Goal: Task Accomplishment & Management: Use online tool/utility

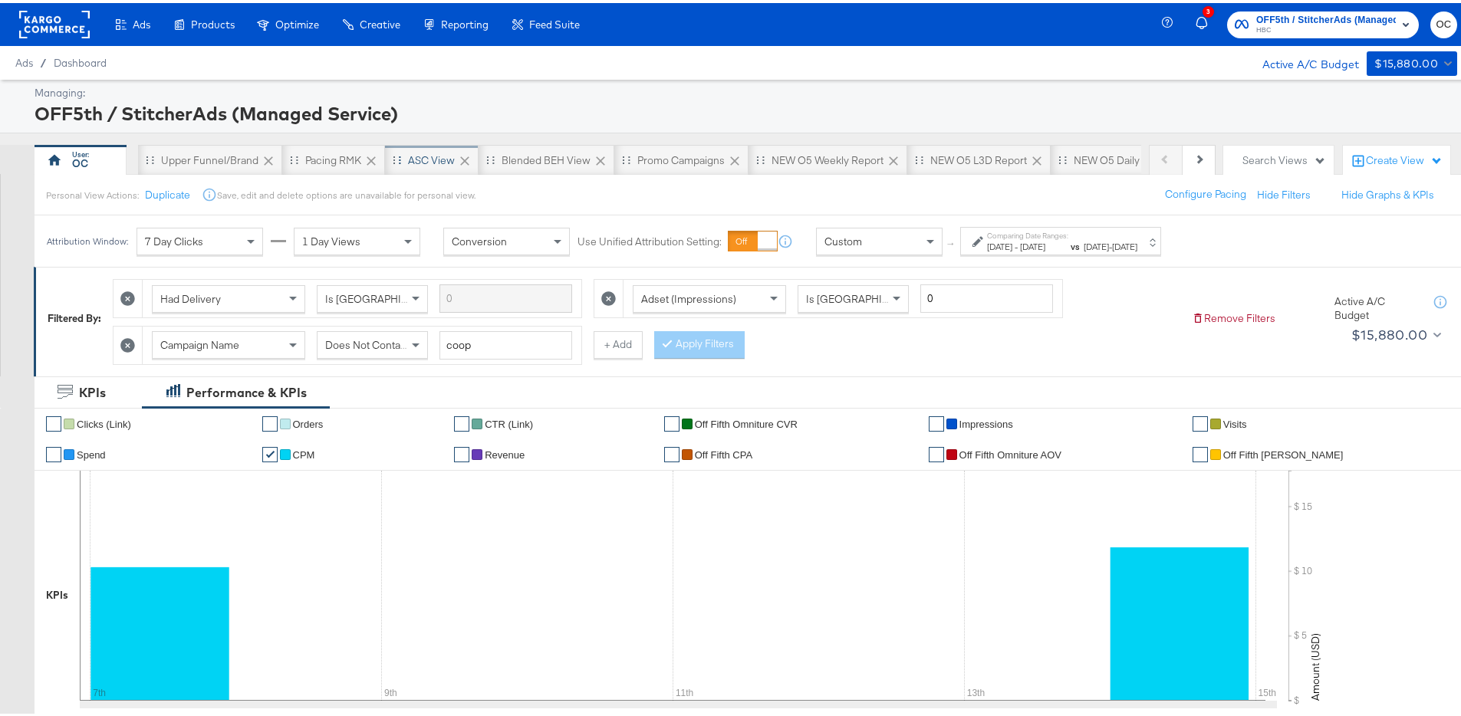
click at [446, 163] on div "ASC View" at bounding box center [431, 157] width 47 height 15
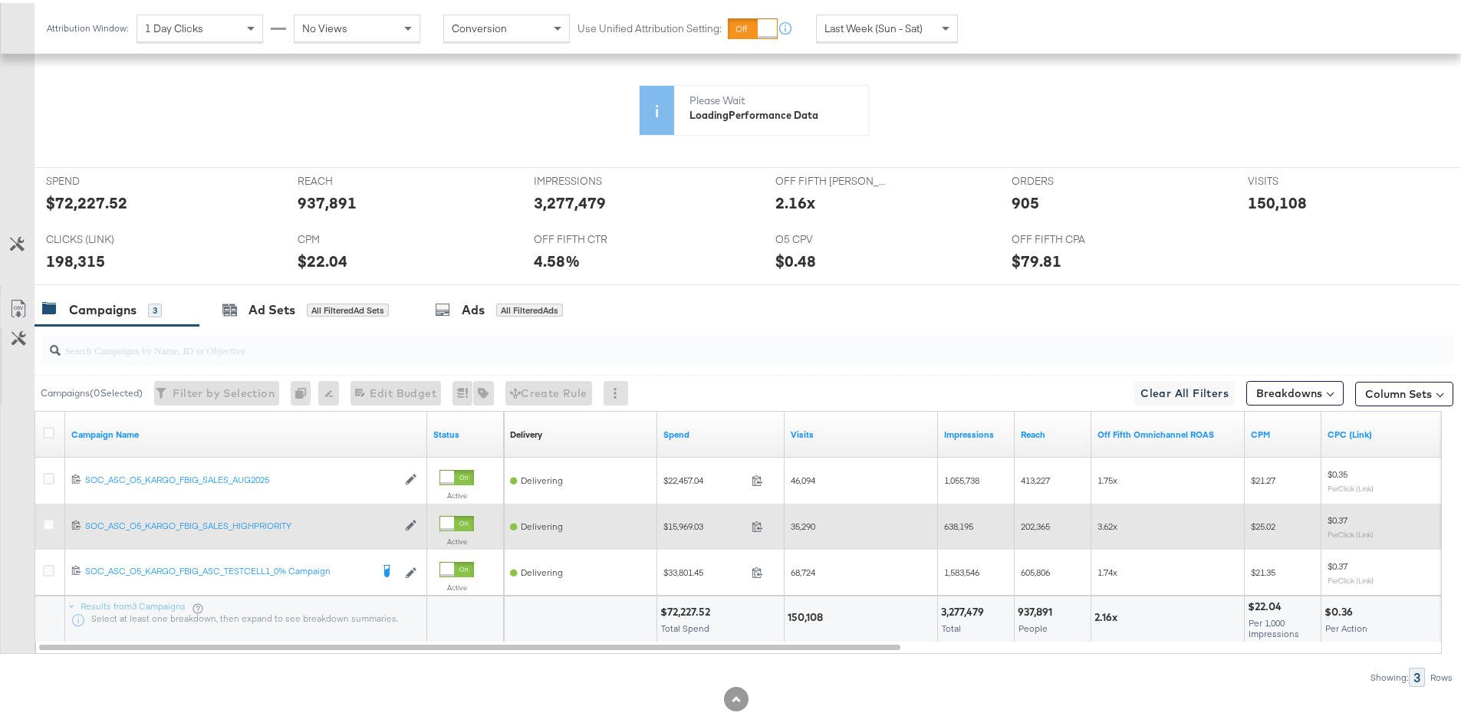
scroll to position [571, 0]
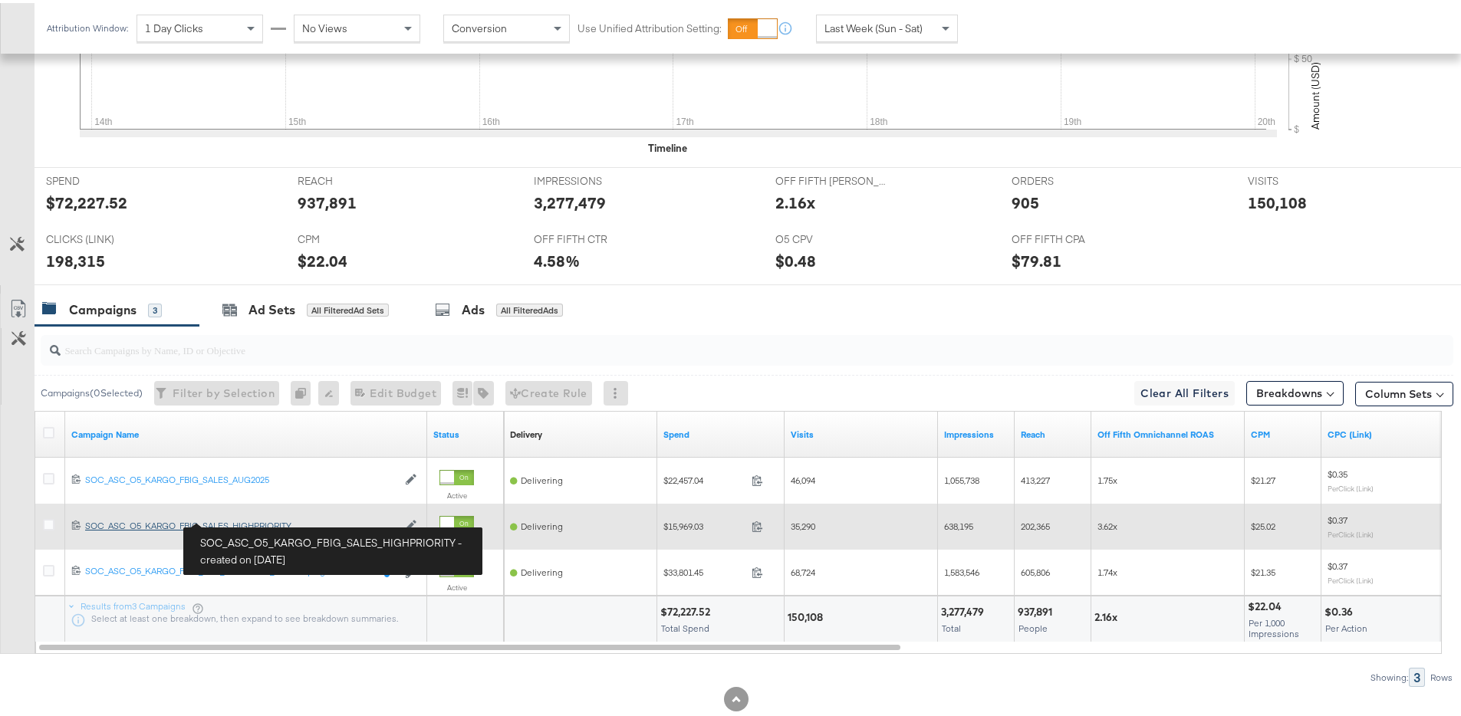
click at [281, 525] on div "SOC_ASC_O5_KARGO_FBIG_SALES_HIGHPRIORITY SOC_ASC_O5_KARGO_FBIG_SALES_HIGHPRIORI…" at bounding box center [241, 523] width 312 height 12
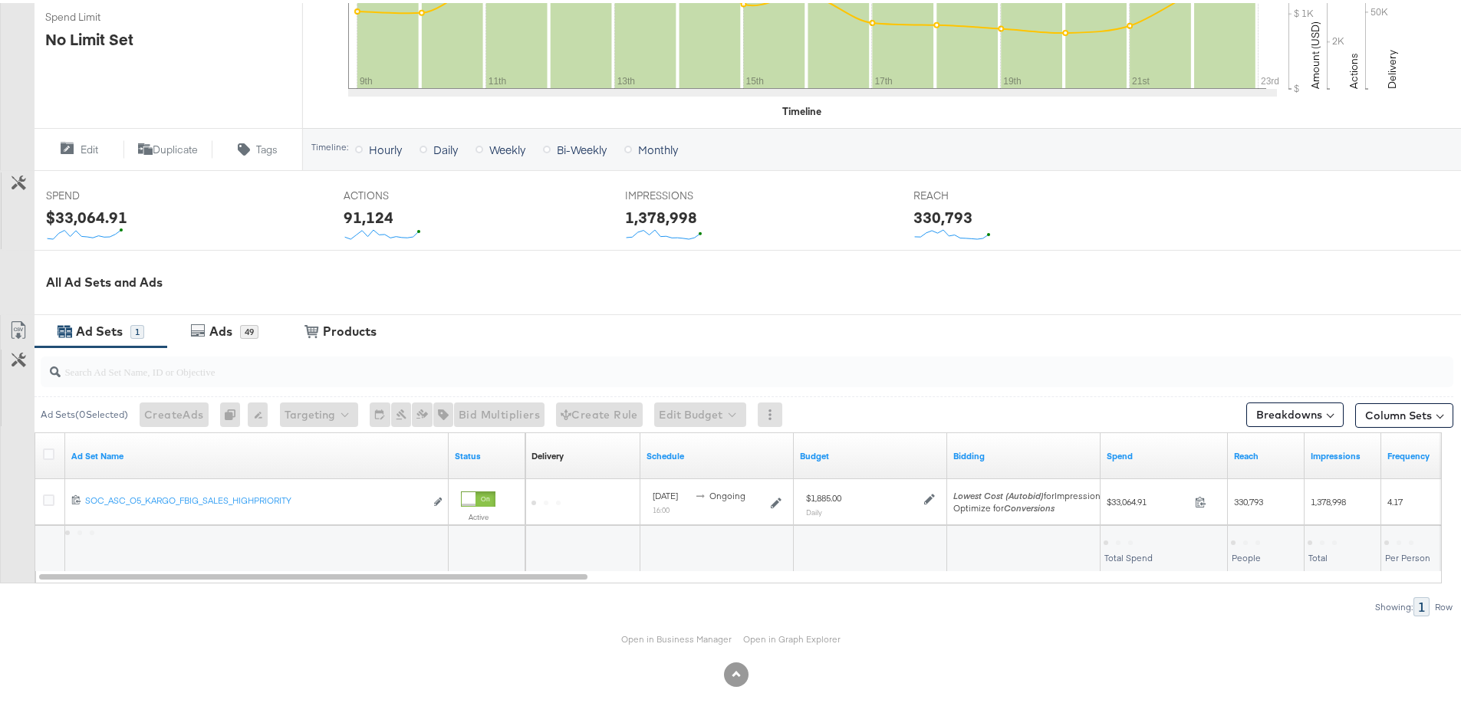
scroll to position [455, 0]
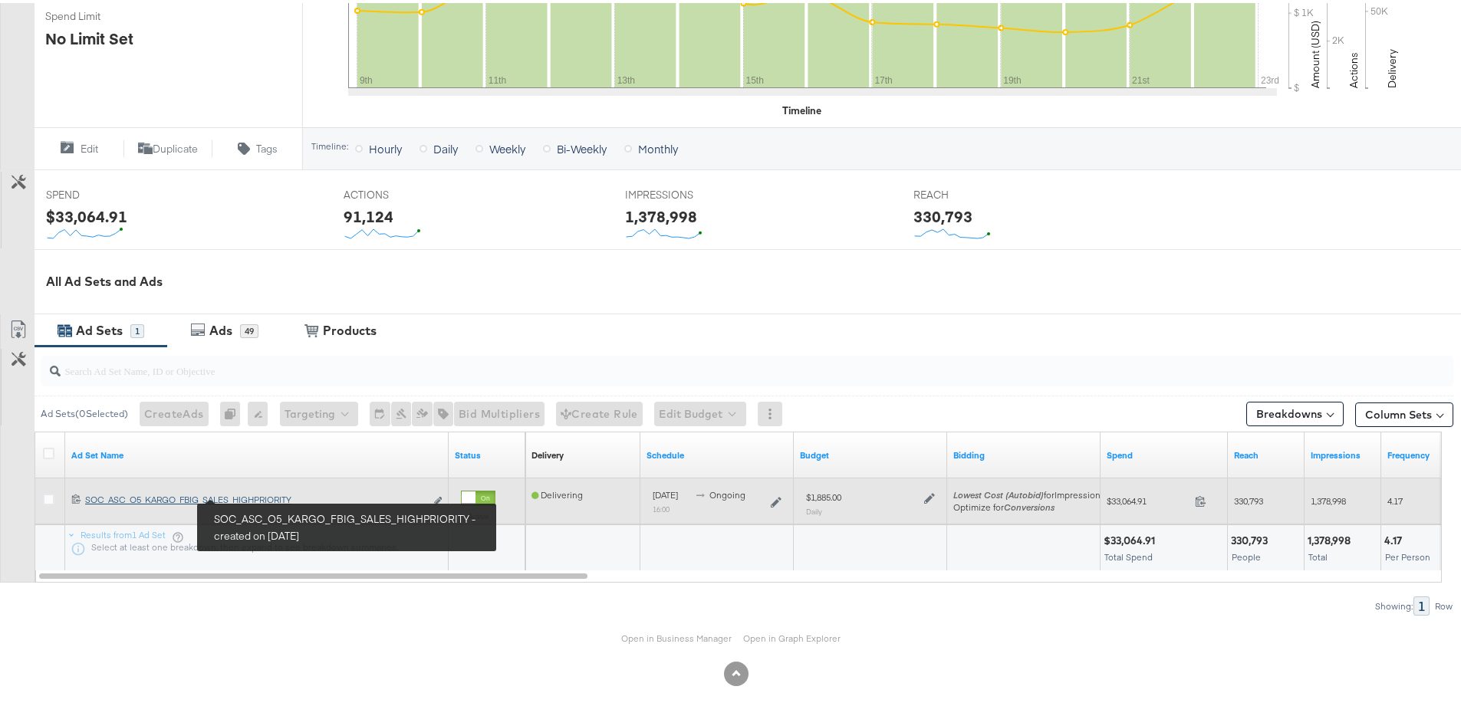
click at [273, 499] on div "SOC_ASC_O5_KARGO_FBIG_SALES_HIGHPRIORITY SOC_ASC_O5_KARGO_FBIG_SALES_HIGHPRIORI…" at bounding box center [255, 497] width 340 height 12
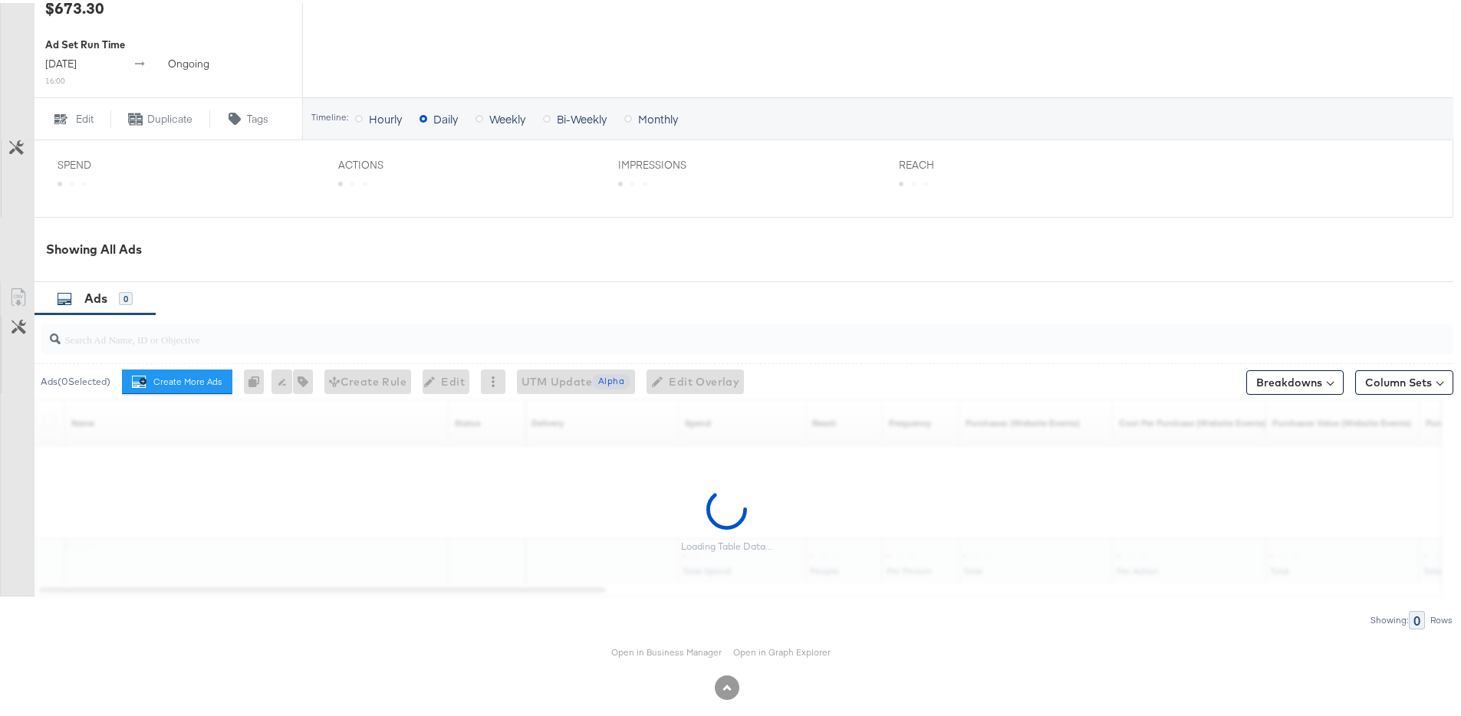
scroll to position [549, 0]
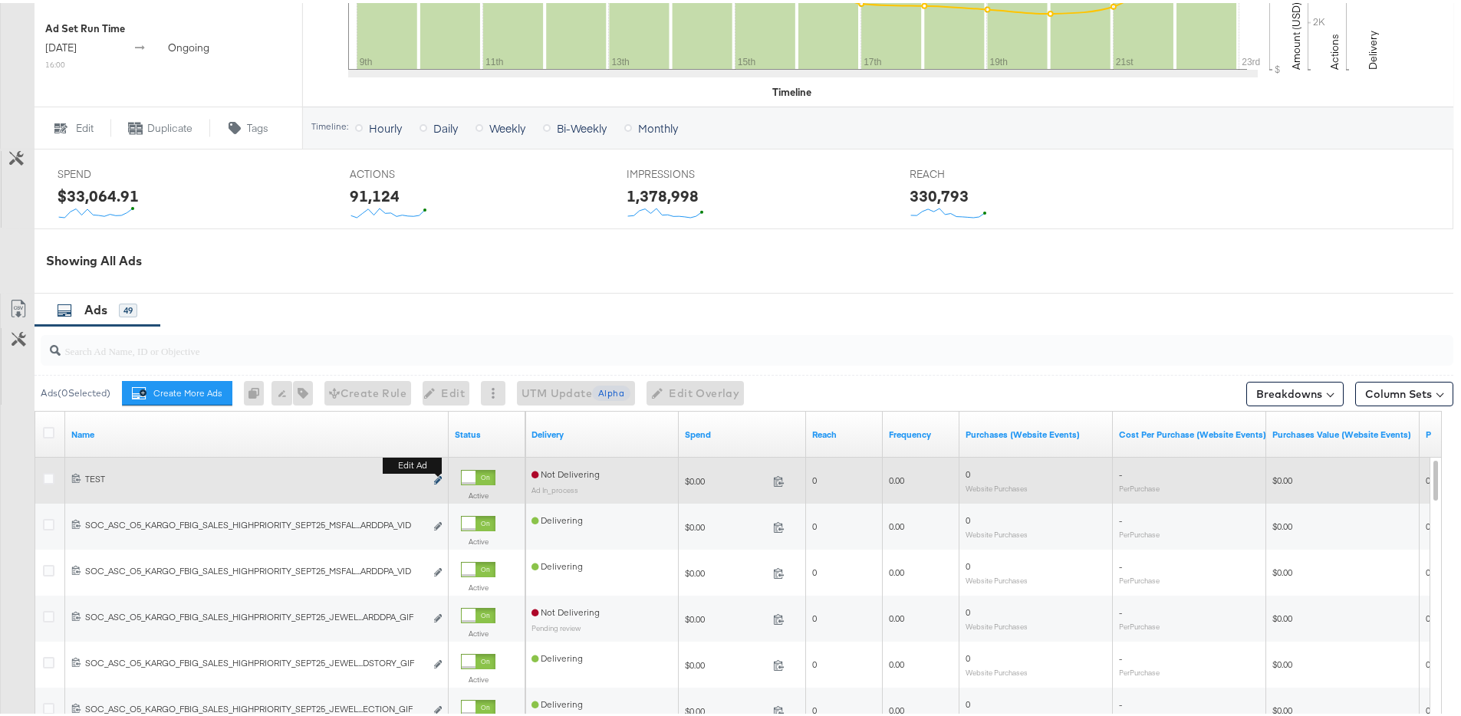
click at [433, 479] on button "Edit ad" at bounding box center [437, 478] width 9 height 16
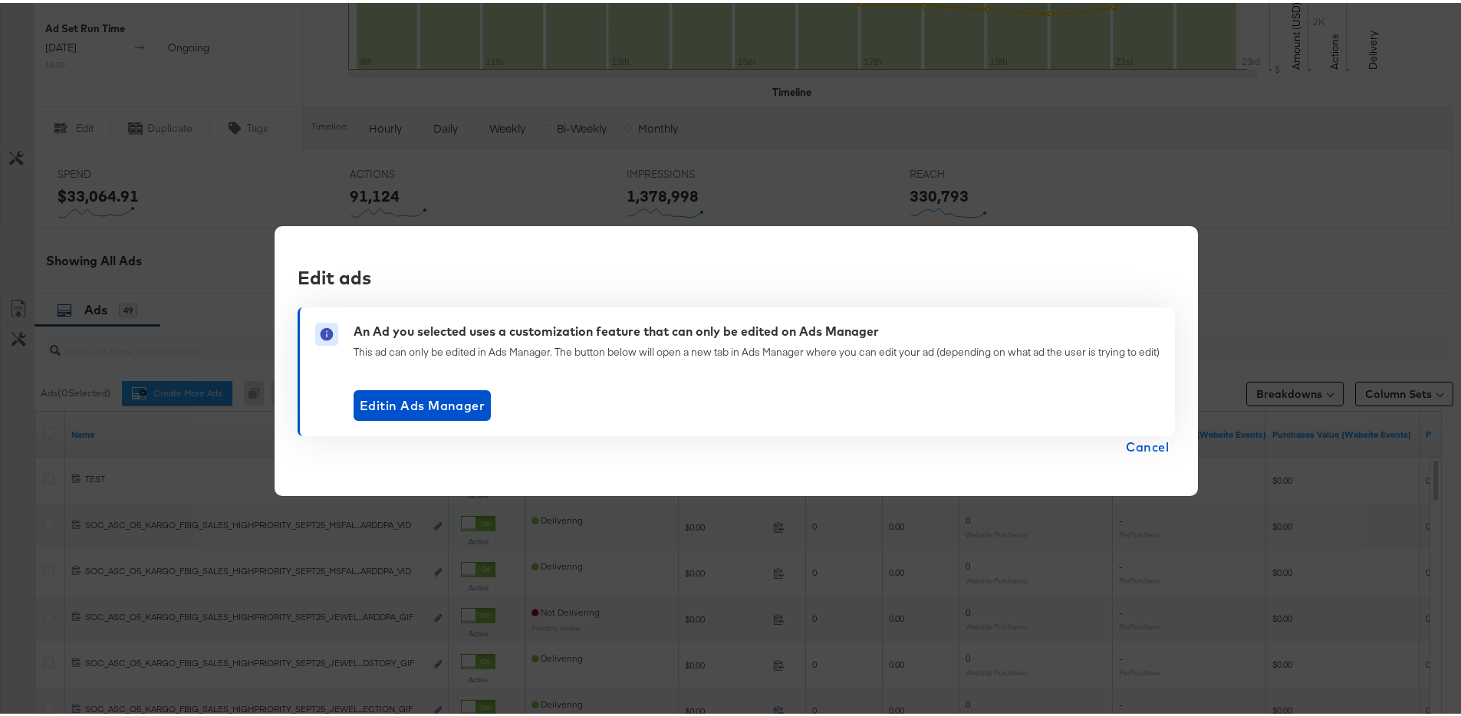
click at [1140, 445] on span "Cancel" at bounding box center [1147, 443] width 43 height 21
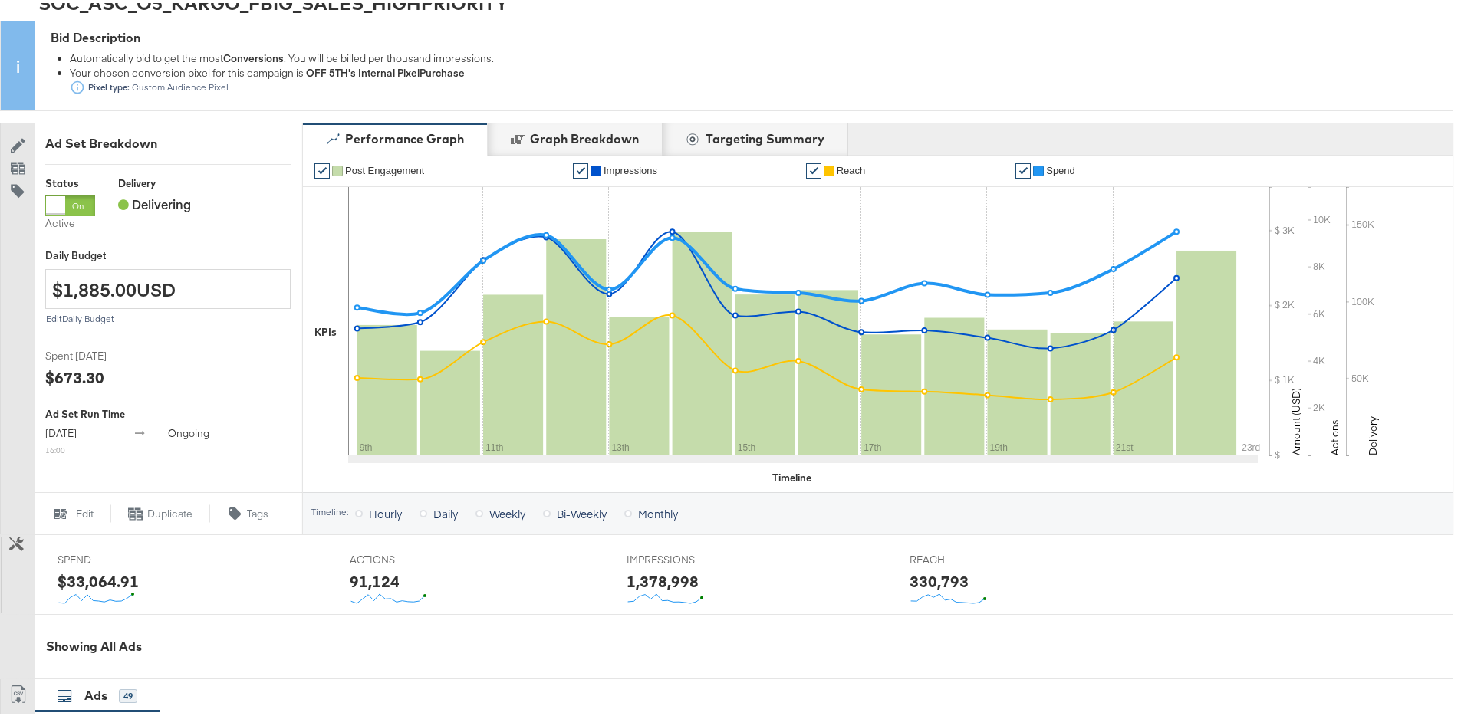
scroll to position [0, 0]
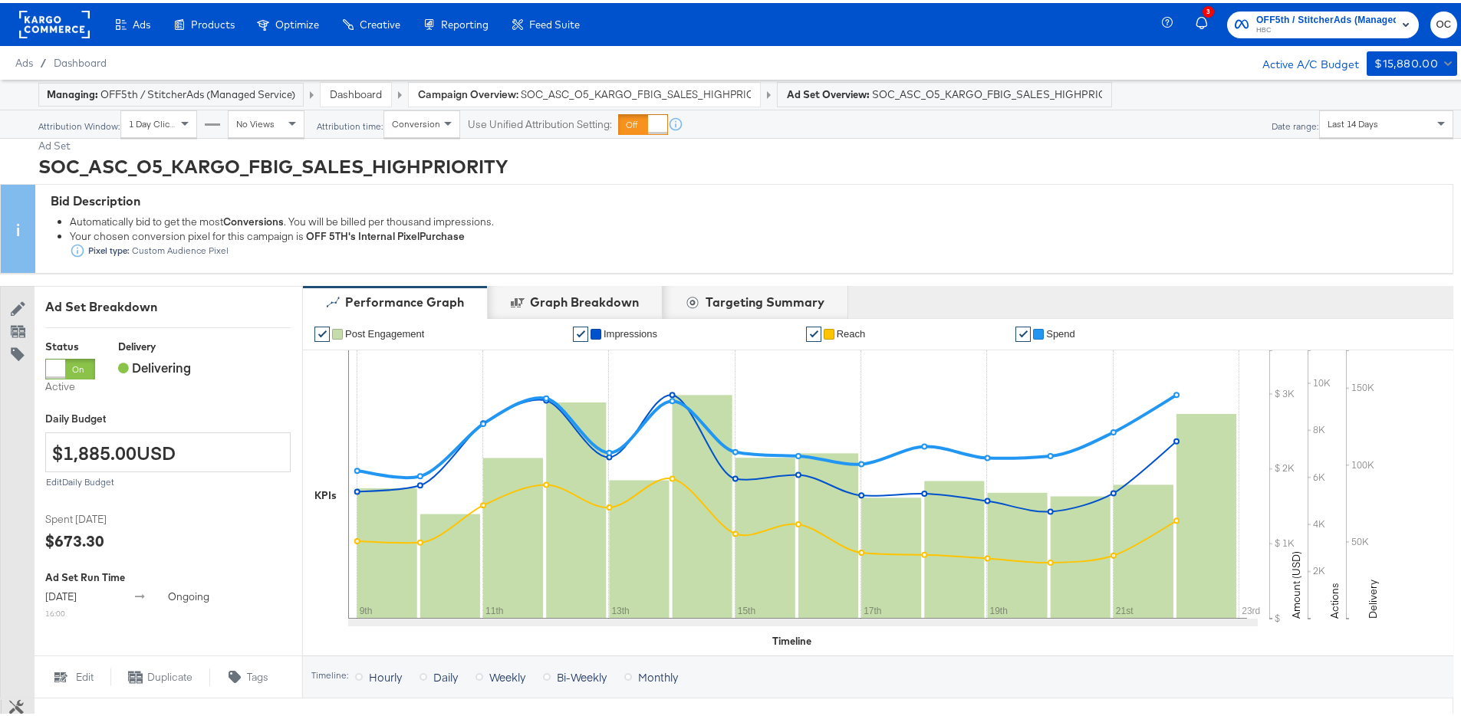
click at [365, 93] on link "Dashboard" at bounding box center [356, 91] width 52 height 14
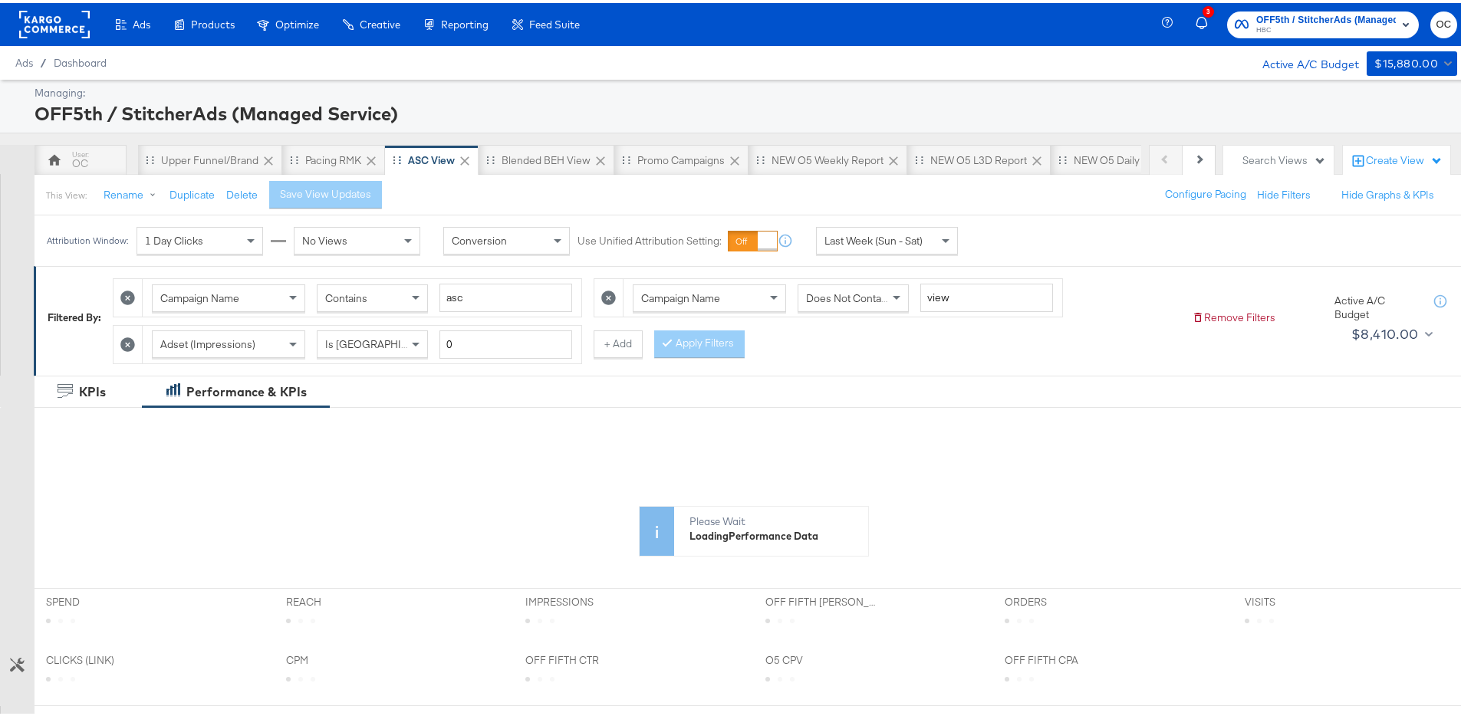
click at [64, 161] on div "OC" at bounding box center [81, 157] width 92 height 31
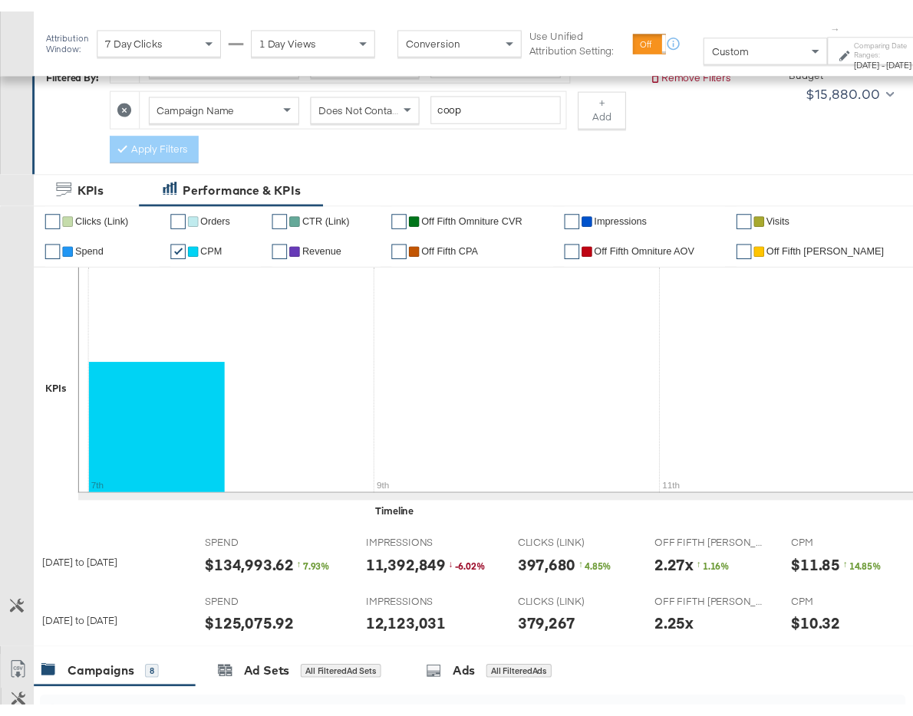
scroll to position [327, 0]
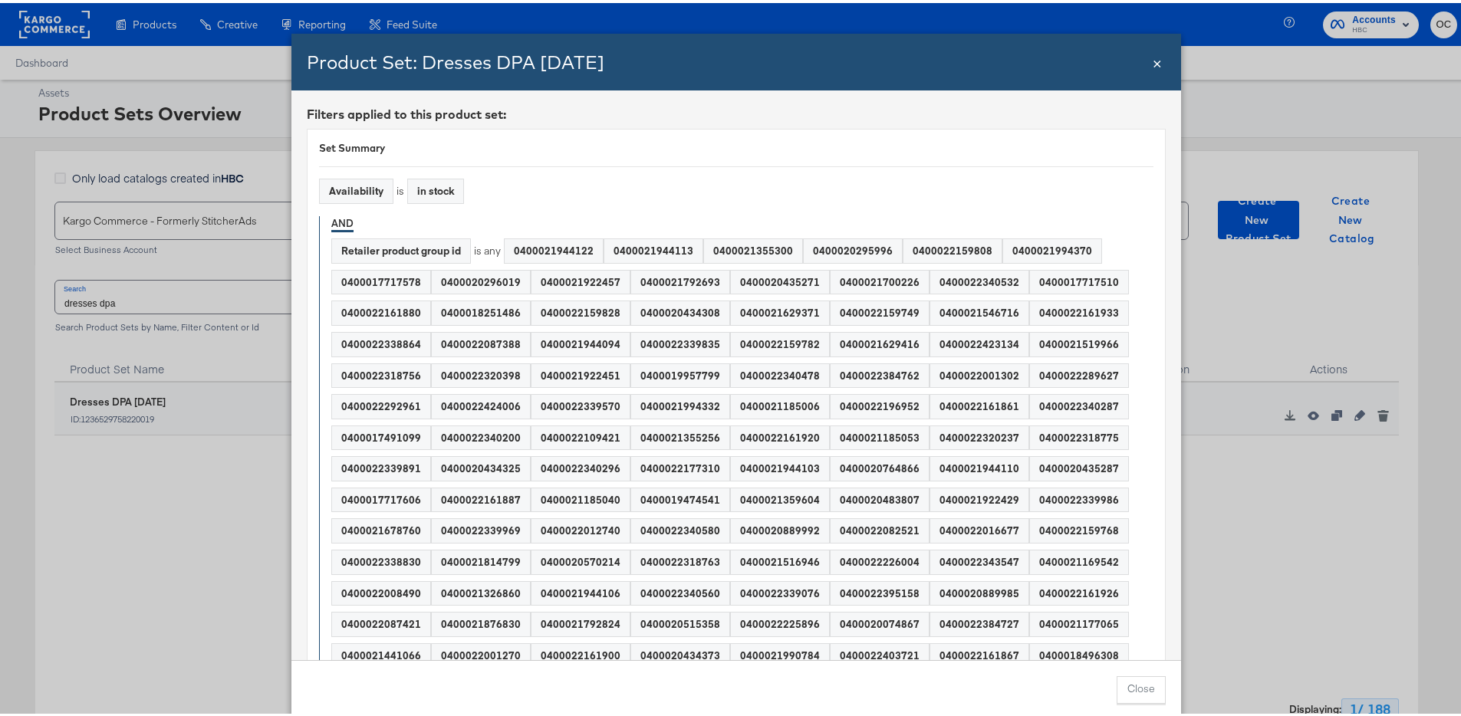
click at [1156, 61] on span "×" at bounding box center [1157, 58] width 9 height 21
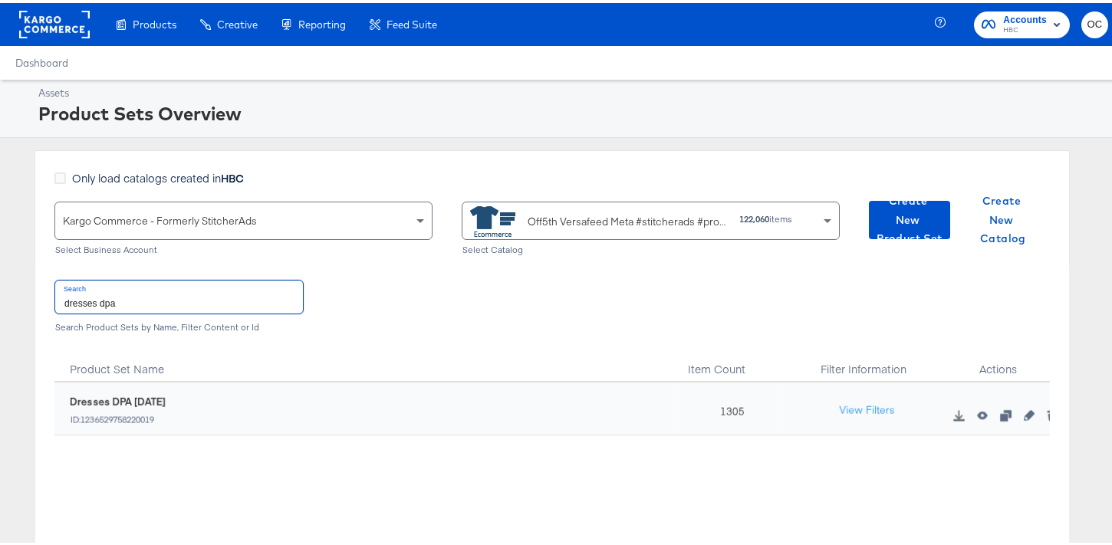
drag, startPoint x: 122, startPoint y: 301, endPoint x: -8, endPoint y: 301, distance: 129.6
click at [0, 301] on html "Products Products Product Catalogs Enhance Your Product Catalog, Map Them to Pu…" at bounding box center [562, 272] width 1124 height 545
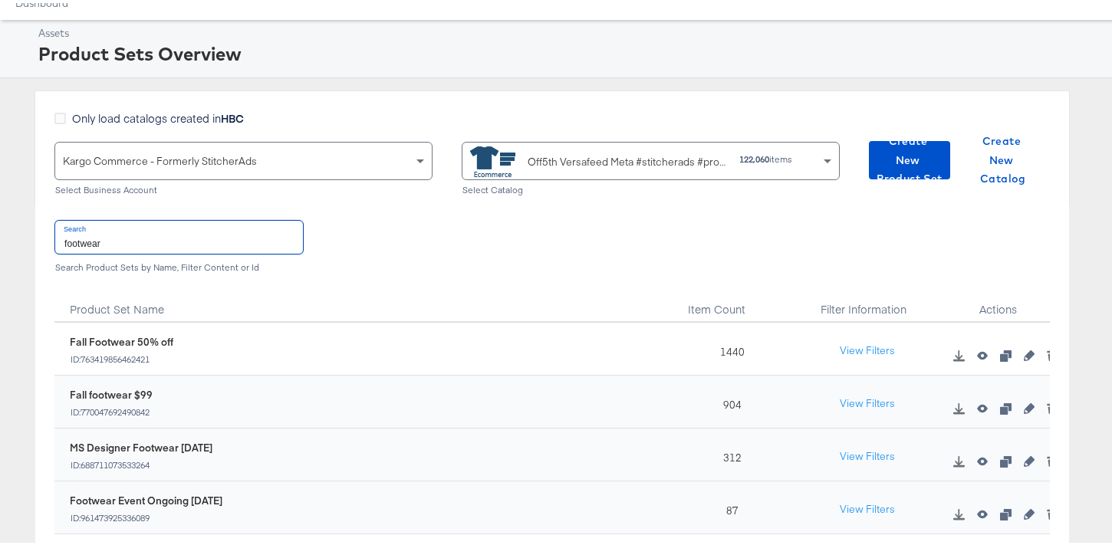
scroll to position [119, 0]
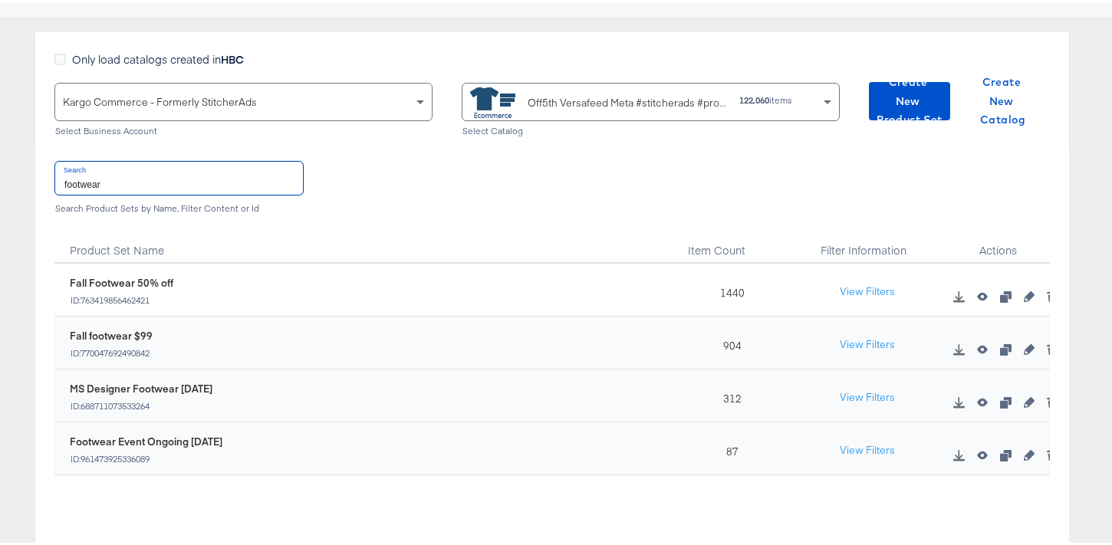
type input "footwear"
click at [890, 106] on span "Create New Product Set" at bounding box center [909, 98] width 69 height 57
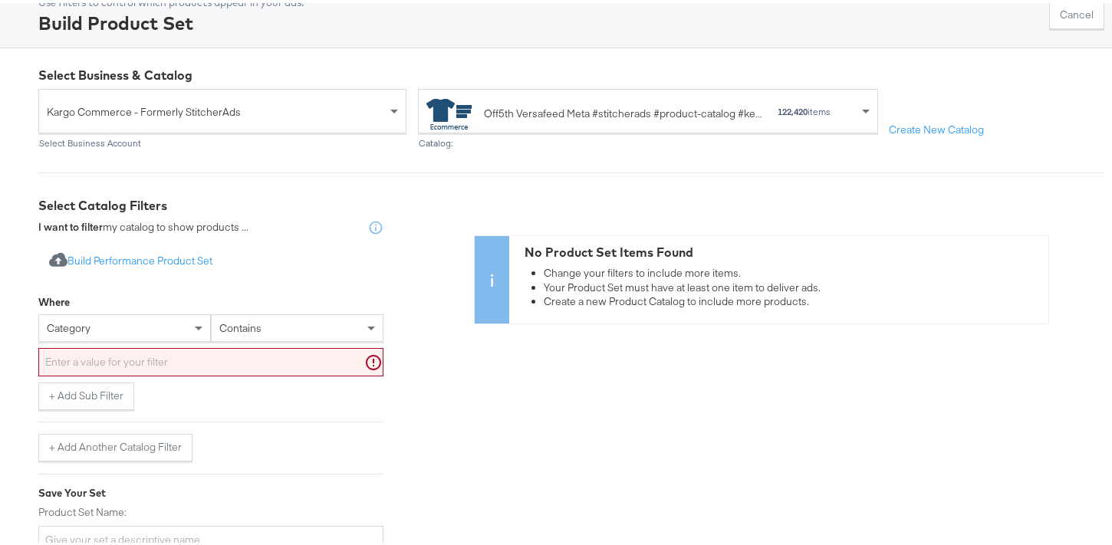
scroll to position [97, 0]
click at [127, 331] on div "category" at bounding box center [124, 324] width 171 height 26
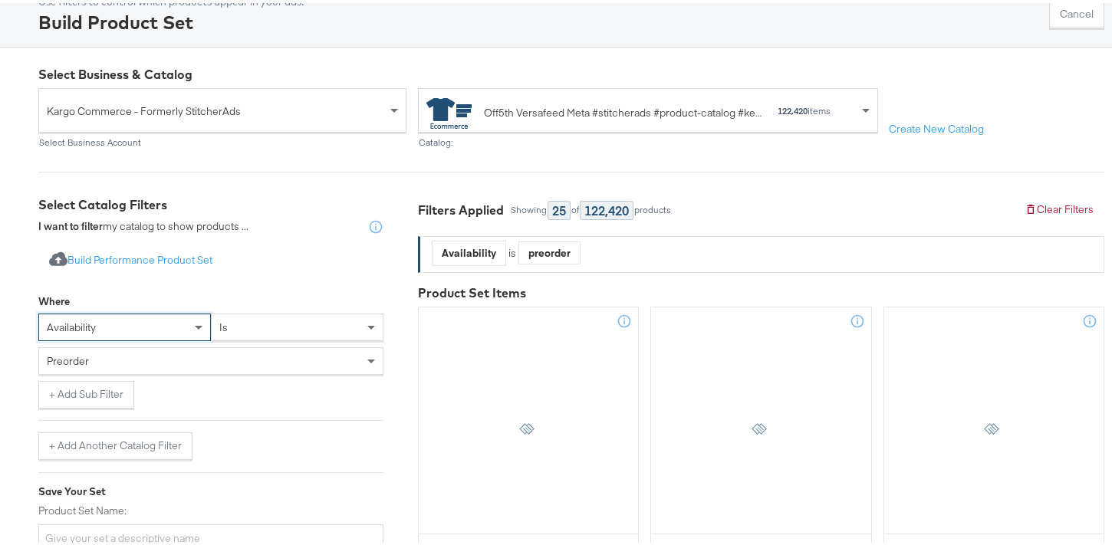
click at [180, 364] on div "preorder" at bounding box center [211, 358] width 344 height 26
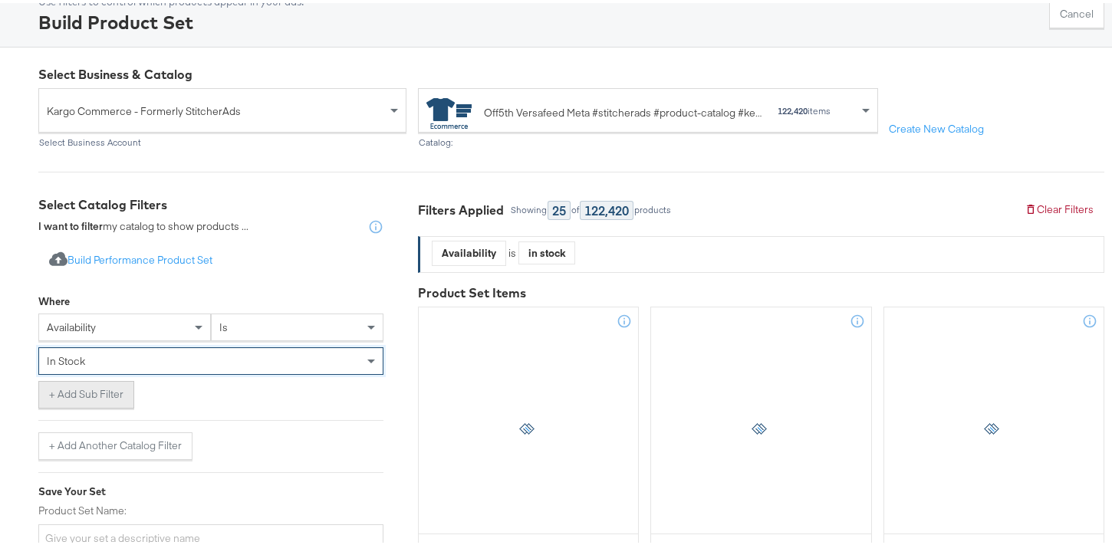
click at [97, 393] on button "+ Add Sub Filter" at bounding box center [86, 392] width 96 height 28
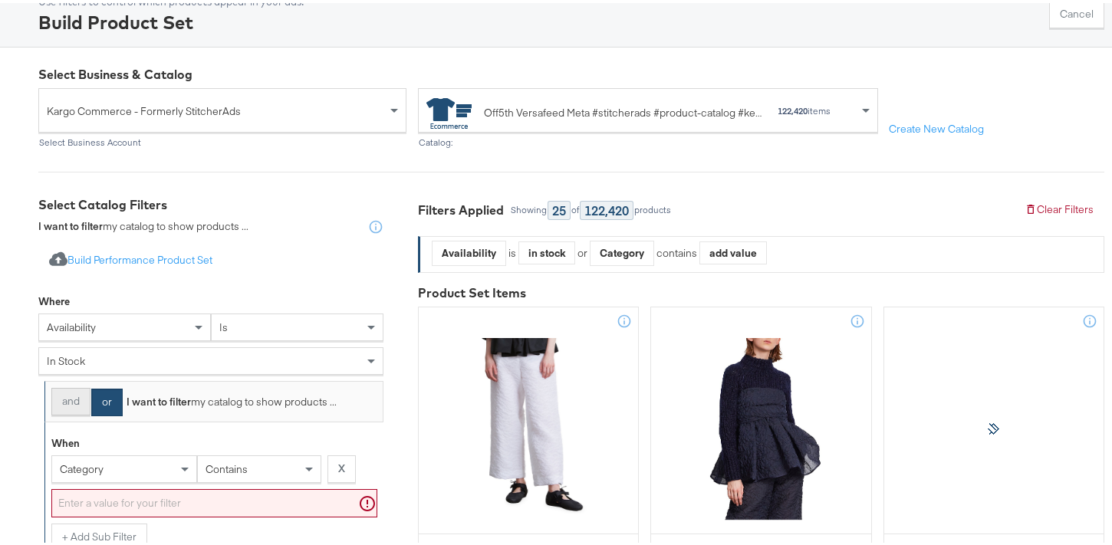
click at [71, 403] on button "and" at bounding box center [70, 399] width 39 height 28
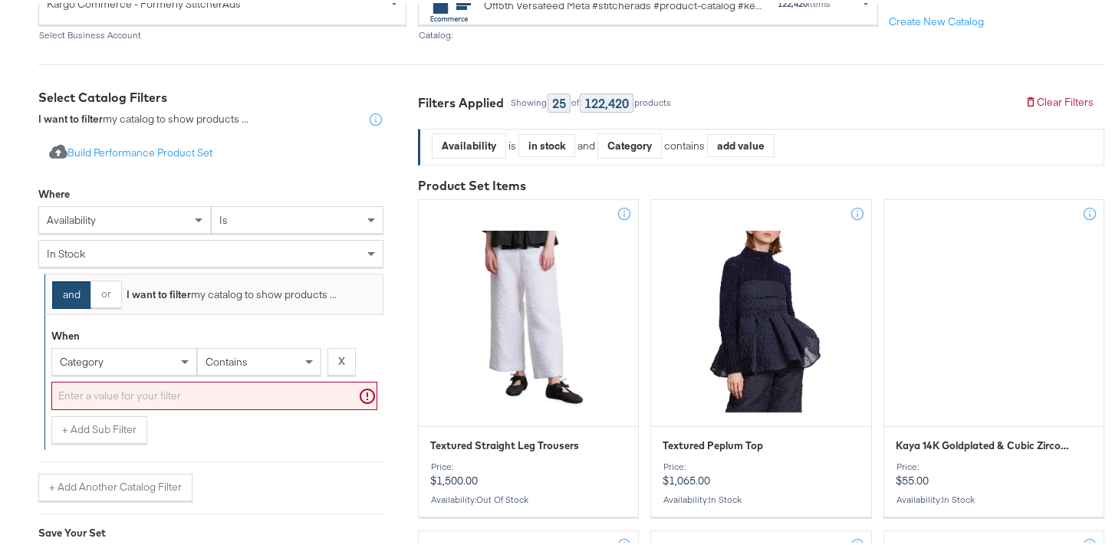
scroll to position [205, 0]
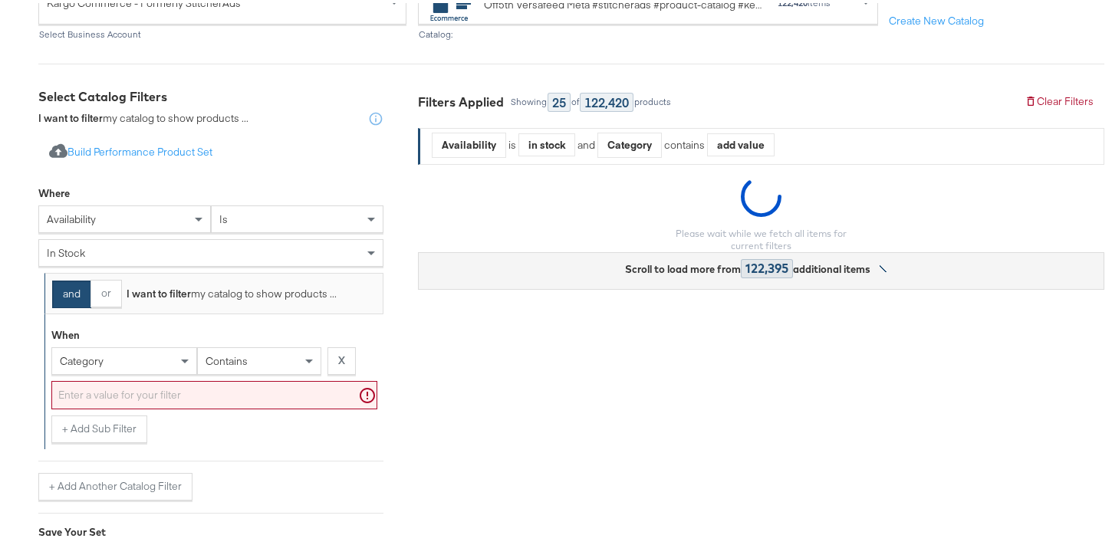
click at [120, 362] on div "category" at bounding box center [124, 358] width 144 height 26
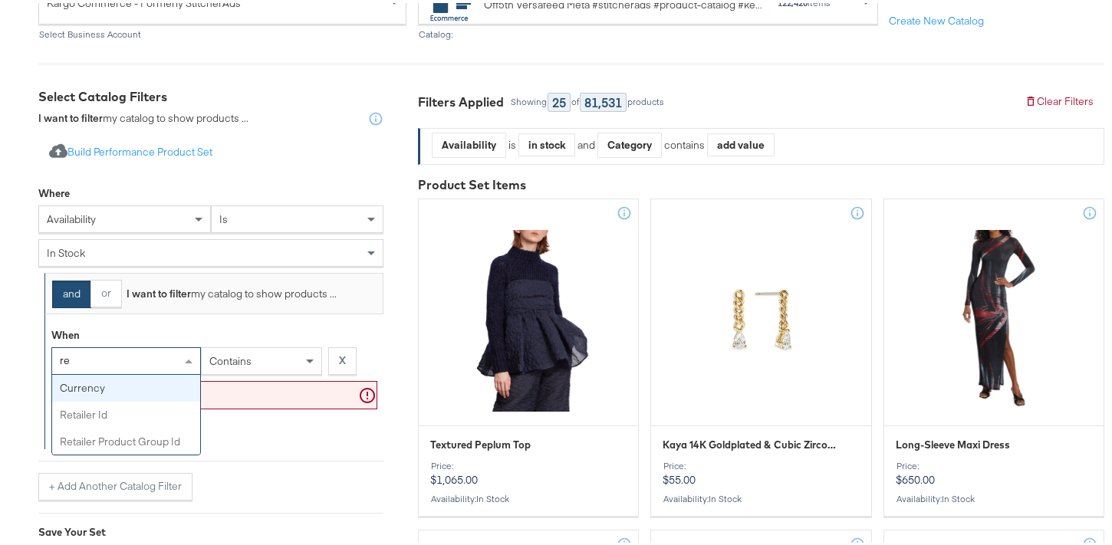
type input "ret"
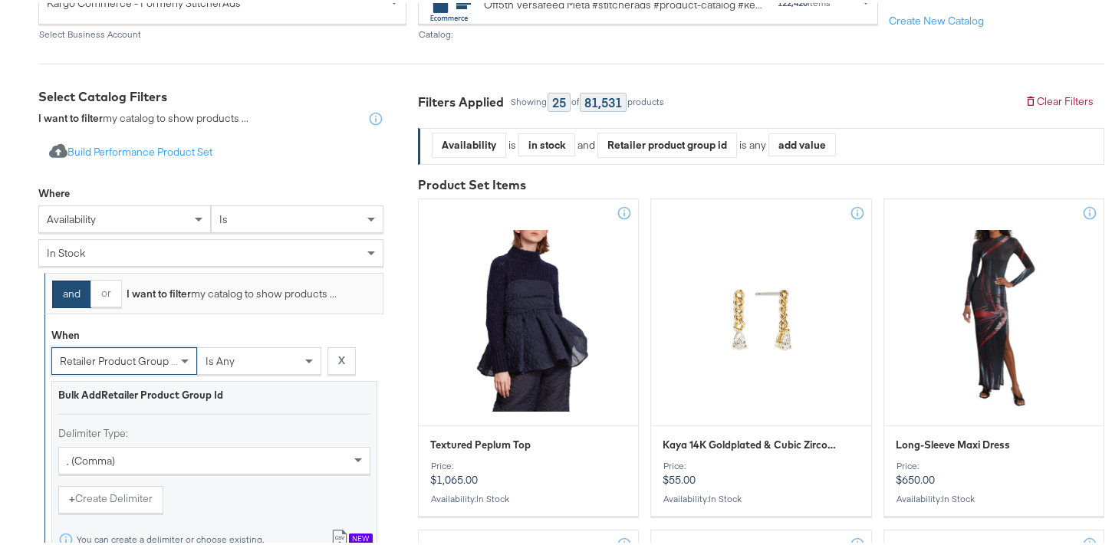
scroll to position [359, 0]
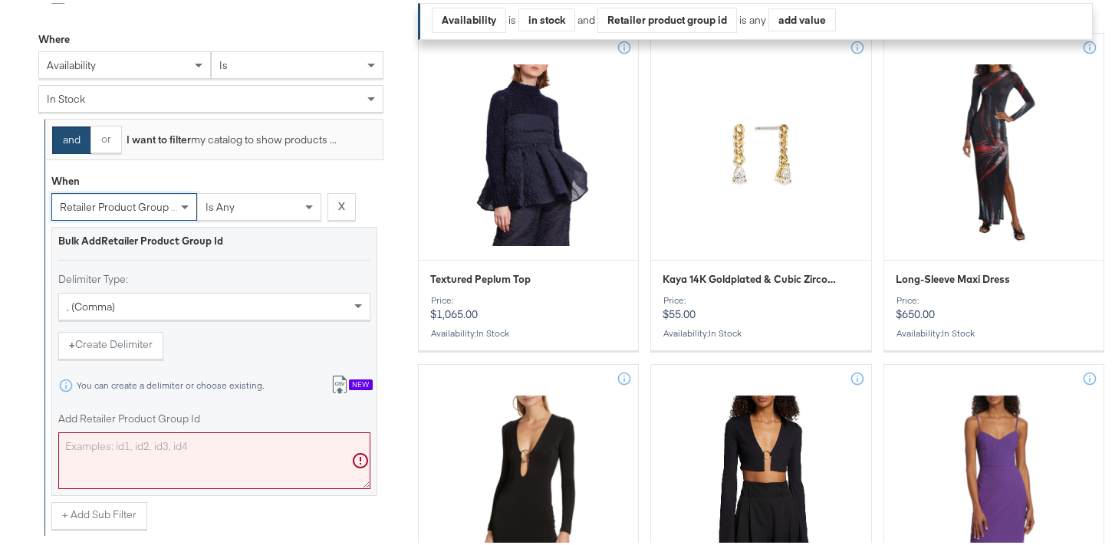
click at [110, 443] on textarea "Add Retailer Product Group Id" at bounding box center [214, 457] width 312 height 57
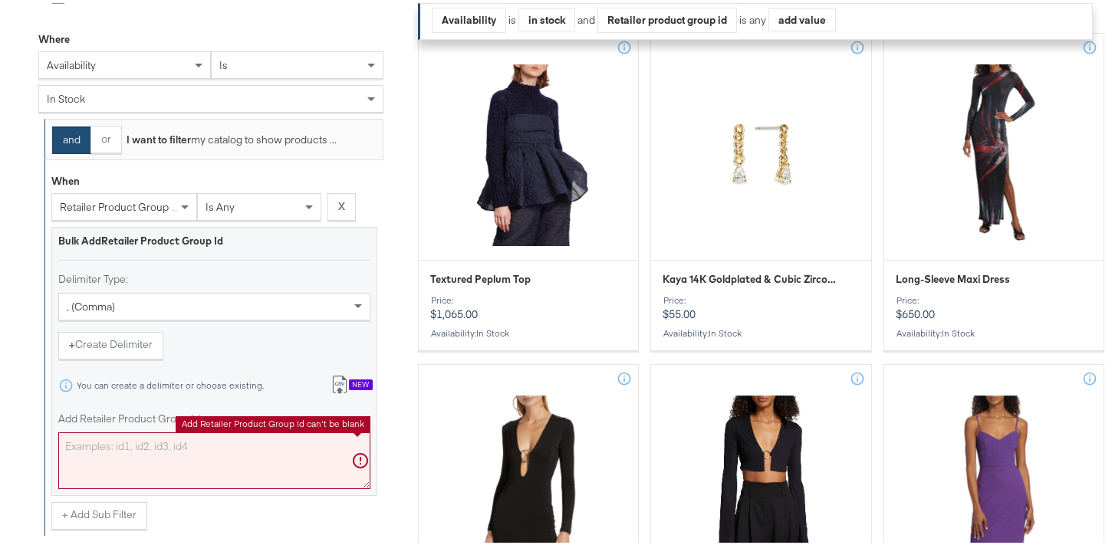
click at [110, 443] on textarea "Add Retailer Product Group Id" at bounding box center [214, 457] width 312 height 57
paste textarea "0400022968214,0400024688943,0400021944531,0400024695185,0400024688970,040002308…"
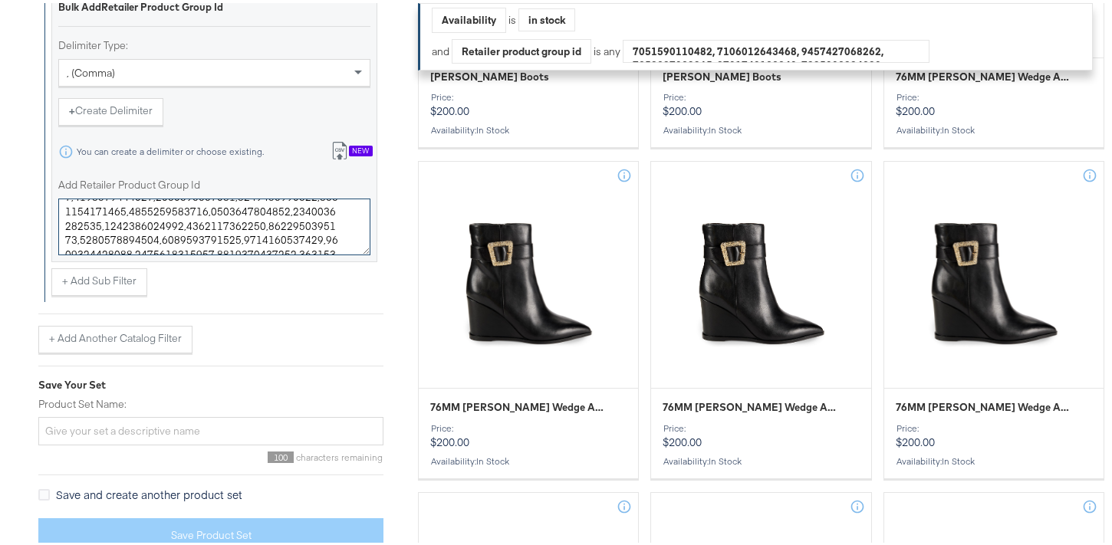
scroll to position [604, 0]
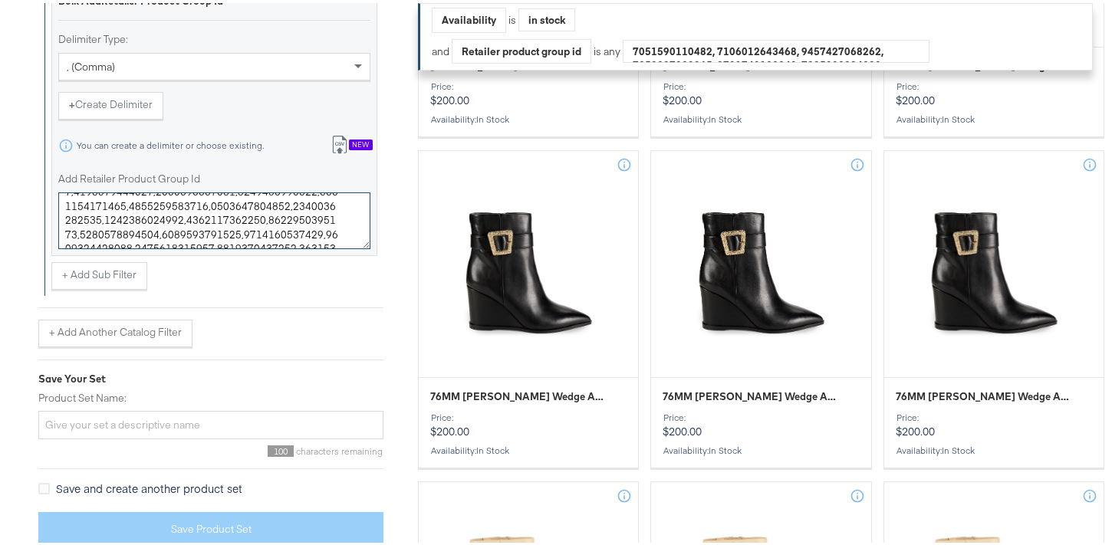
type textarea "0400022968214,0400024688943,0400021944531,0400024695185,0400024688970,040002308…"
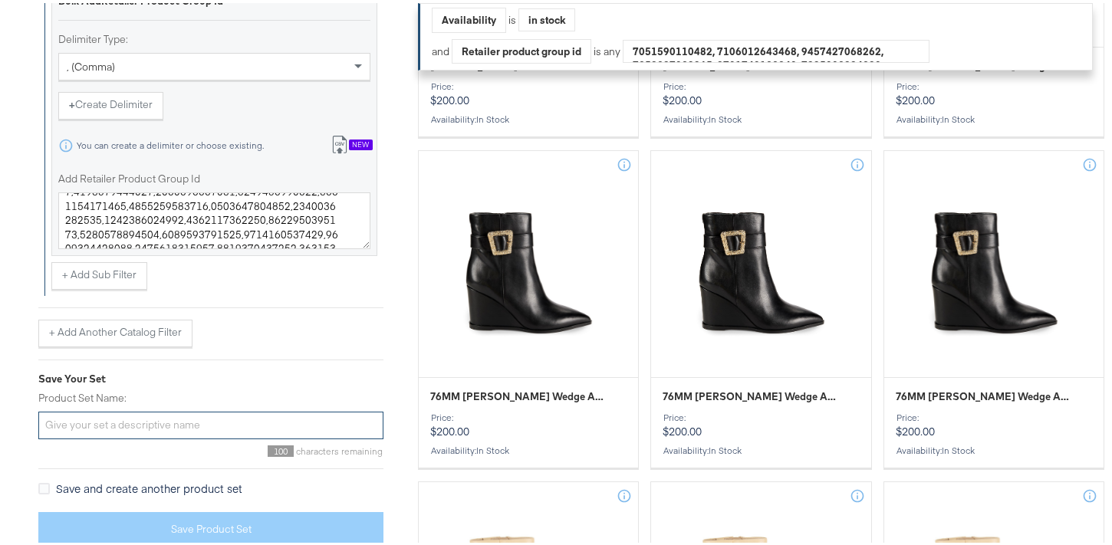
click at [160, 416] on input "Product Set Name:" at bounding box center [210, 423] width 345 height 28
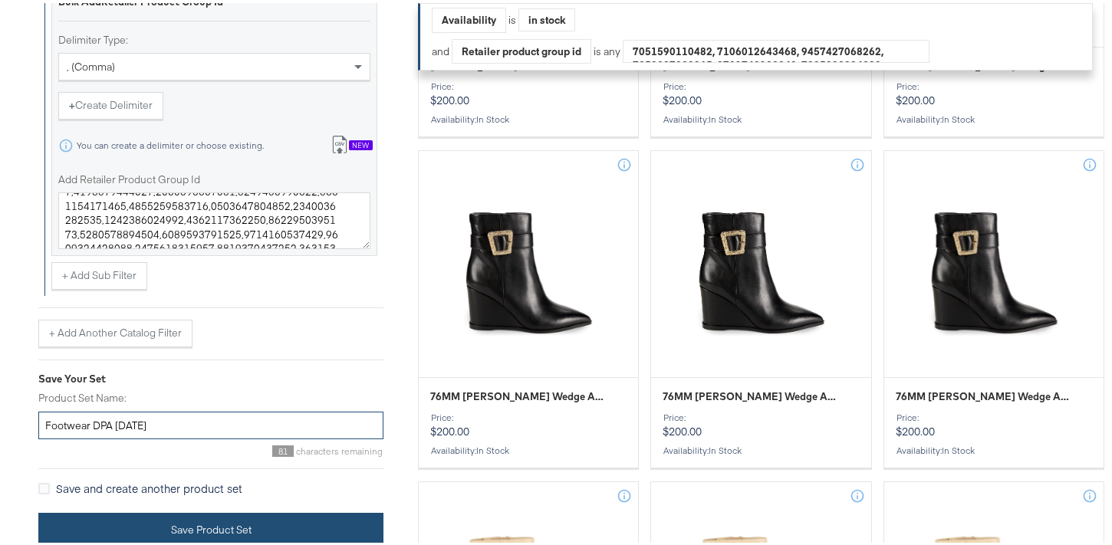
type input "Footwear DPA [DATE]"
click at [218, 525] on button "Save Product Set" at bounding box center [210, 527] width 345 height 35
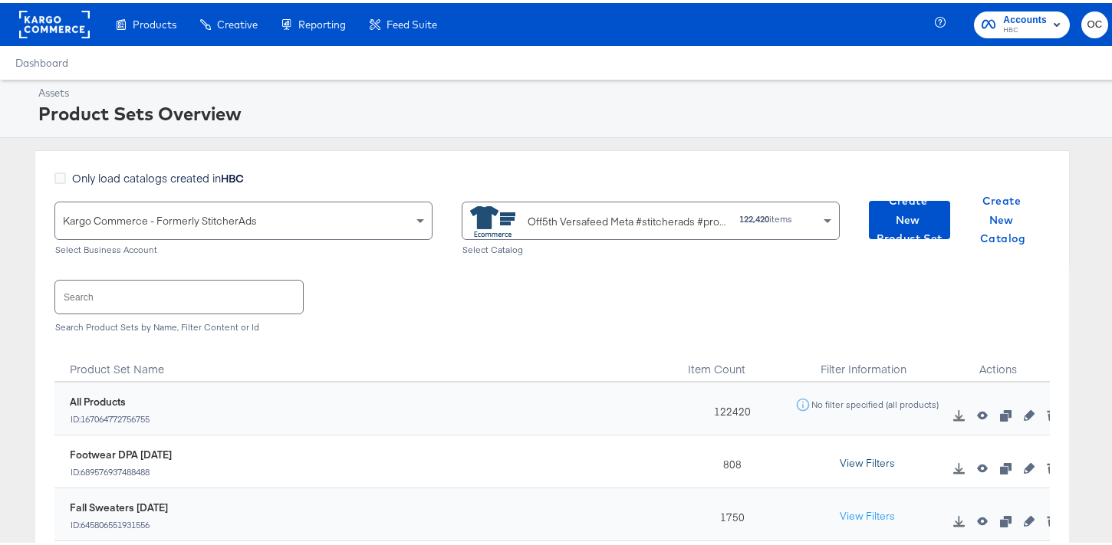
click at [842, 452] on button "View Filters" at bounding box center [867, 461] width 77 height 28
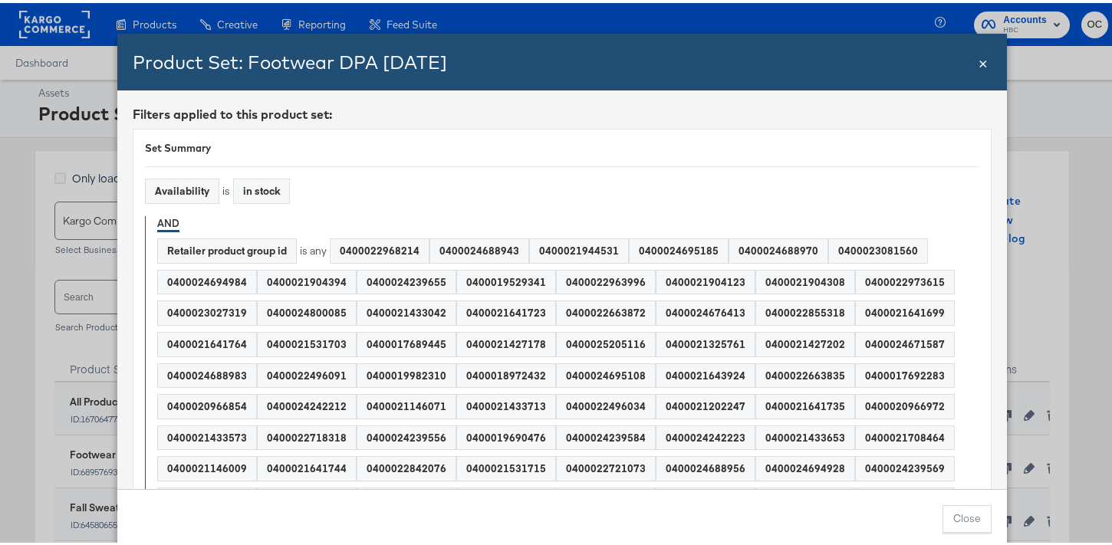
click at [463, 268] on div "0400019529341" at bounding box center [506, 280] width 98 height 24
